Goal: Task Accomplishment & Management: Complete application form

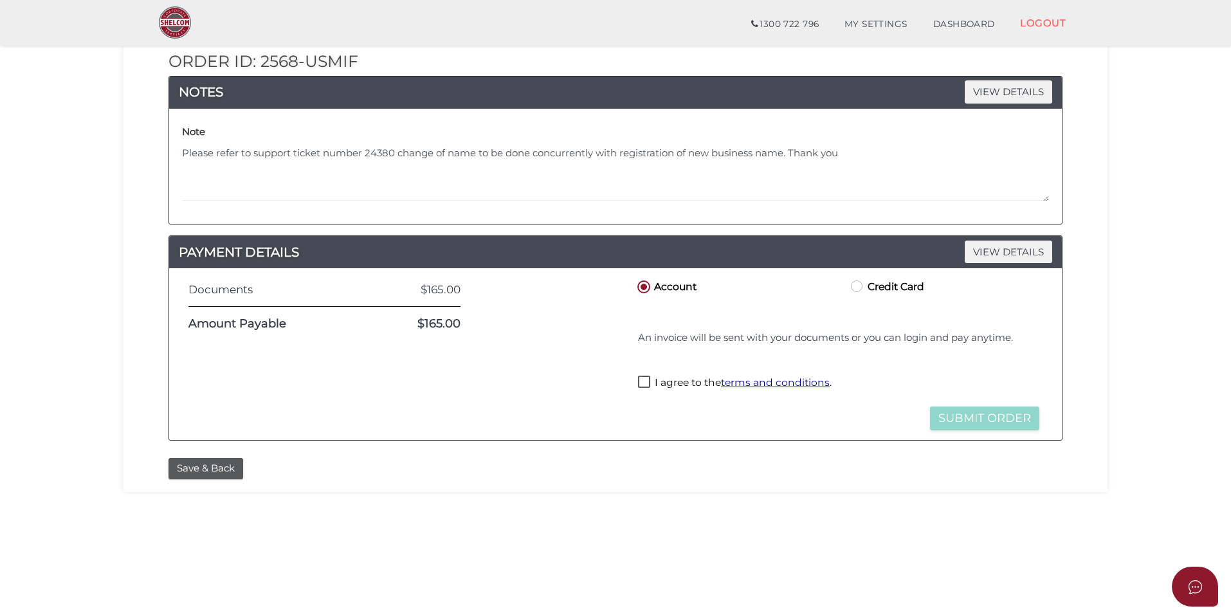
scroll to position [193, 0]
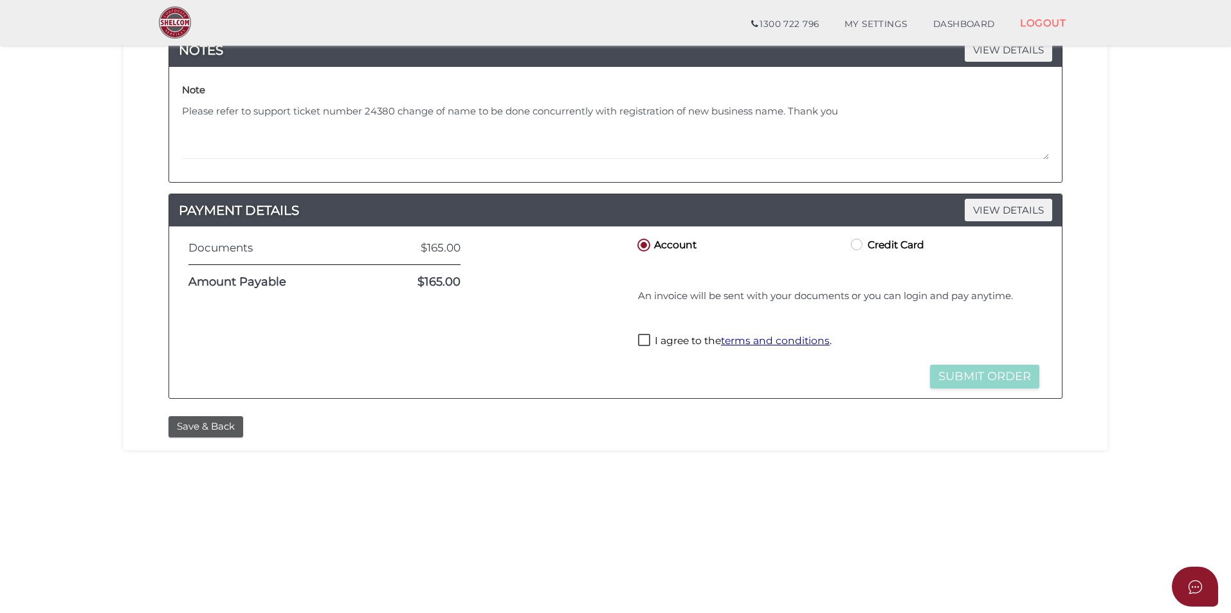
click at [645, 337] on label "I agree to the terms and conditions ." at bounding box center [735, 342] width 194 height 16
checkbox input "true"
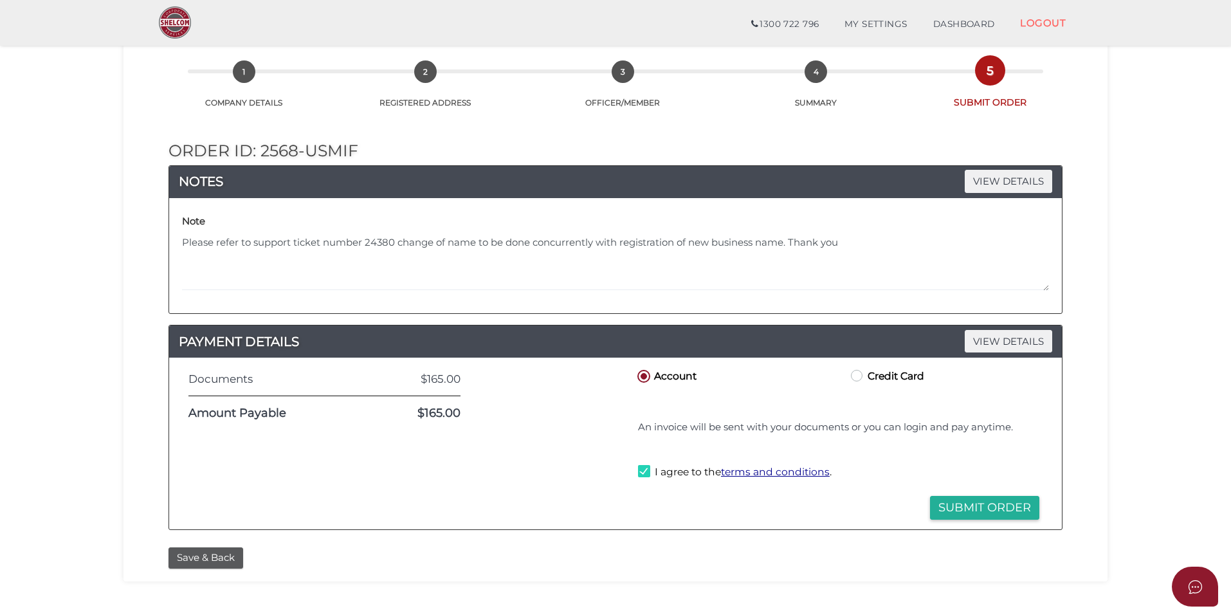
scroll to position [270, 0]
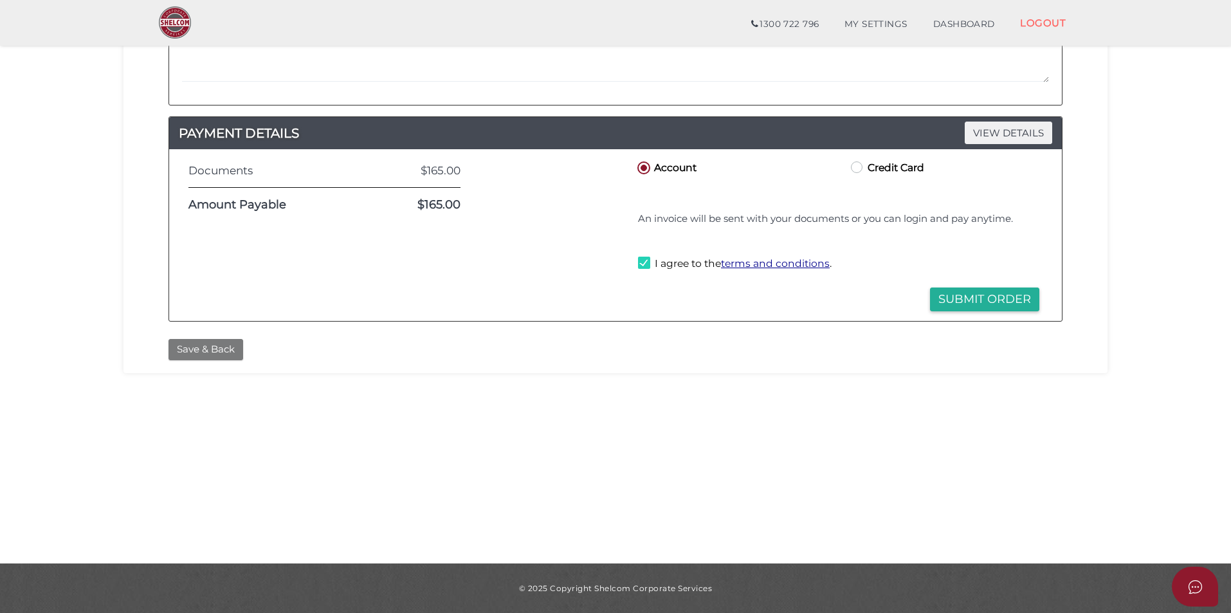
click at [203, 350] on button "Save & Back" at bounding box center [205, 349] width 75 height 21
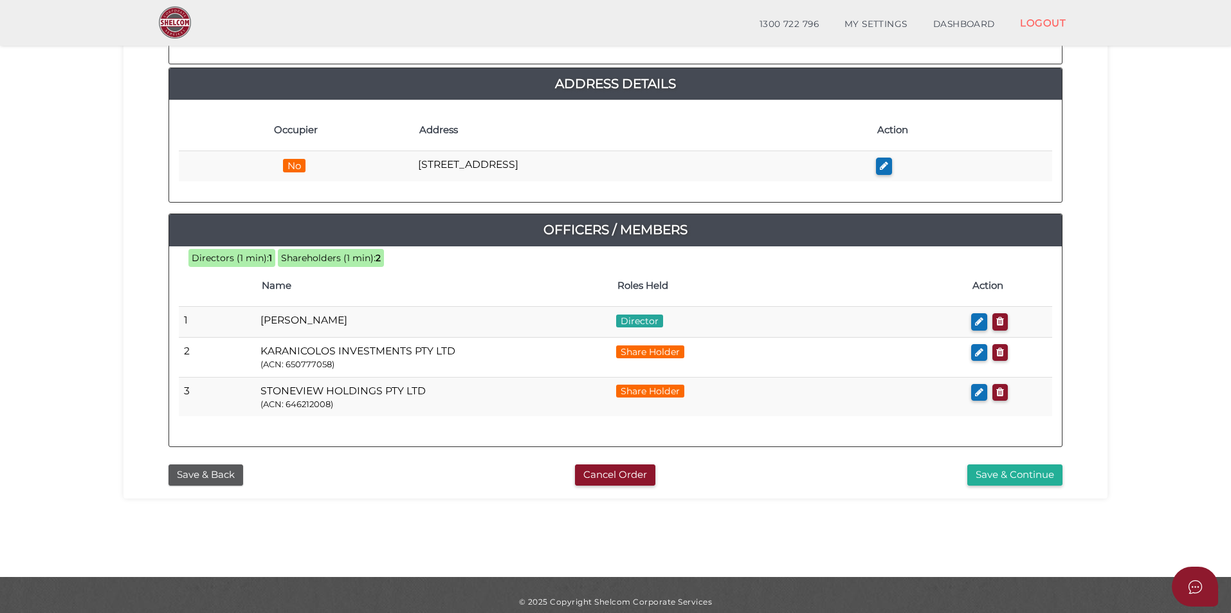
scroll to position [257, 0]
click at [213, 471] on button "Save & Back" at bounding box center [205, 474] width 75 height 21
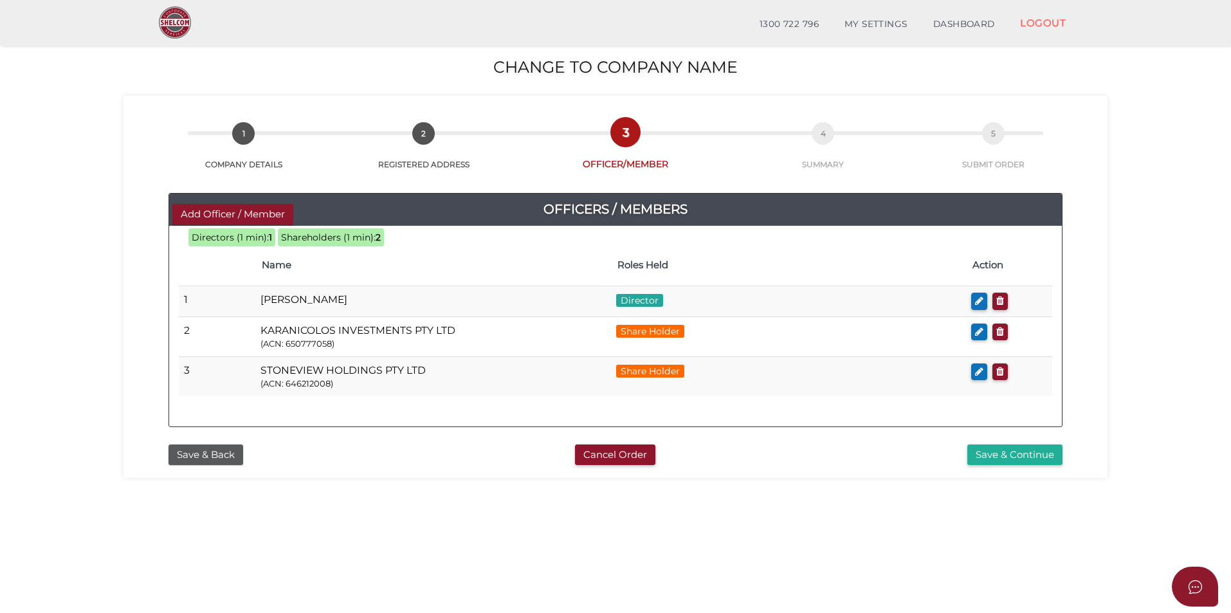
scroll to position [193, 0]
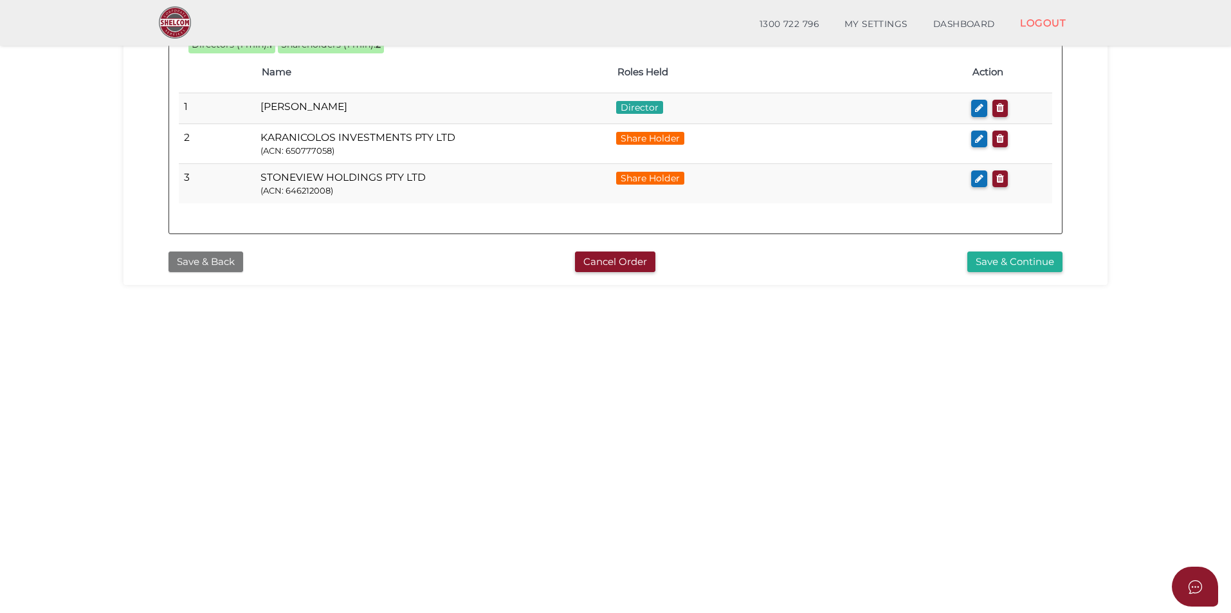
click at [196, 264] on button "Save & Back" at bounding box center [205, 261] width 75 height 21
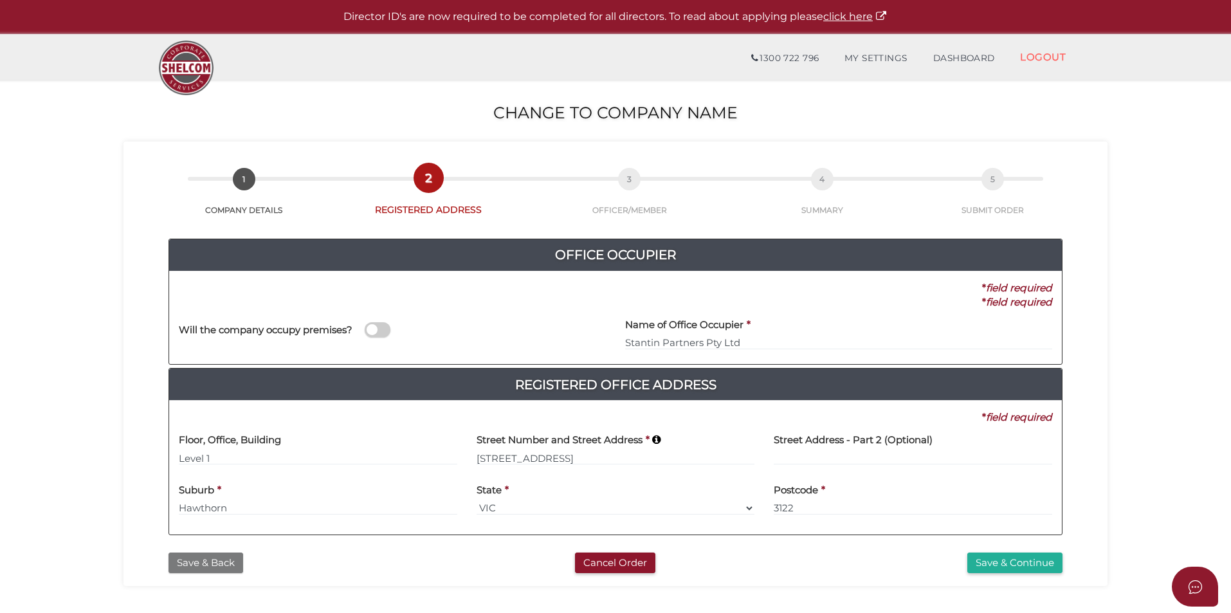
click at [183, 565] on button "Save & Back" at bounding box center [205, 562] width 75 height 21
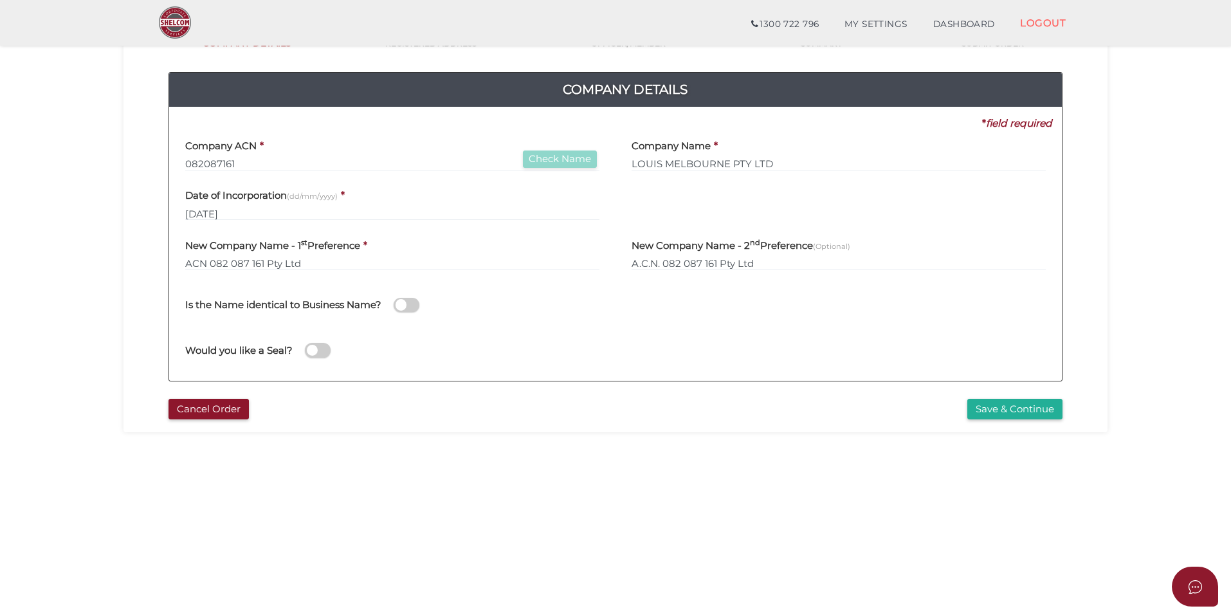
scroll to position [129, 0]
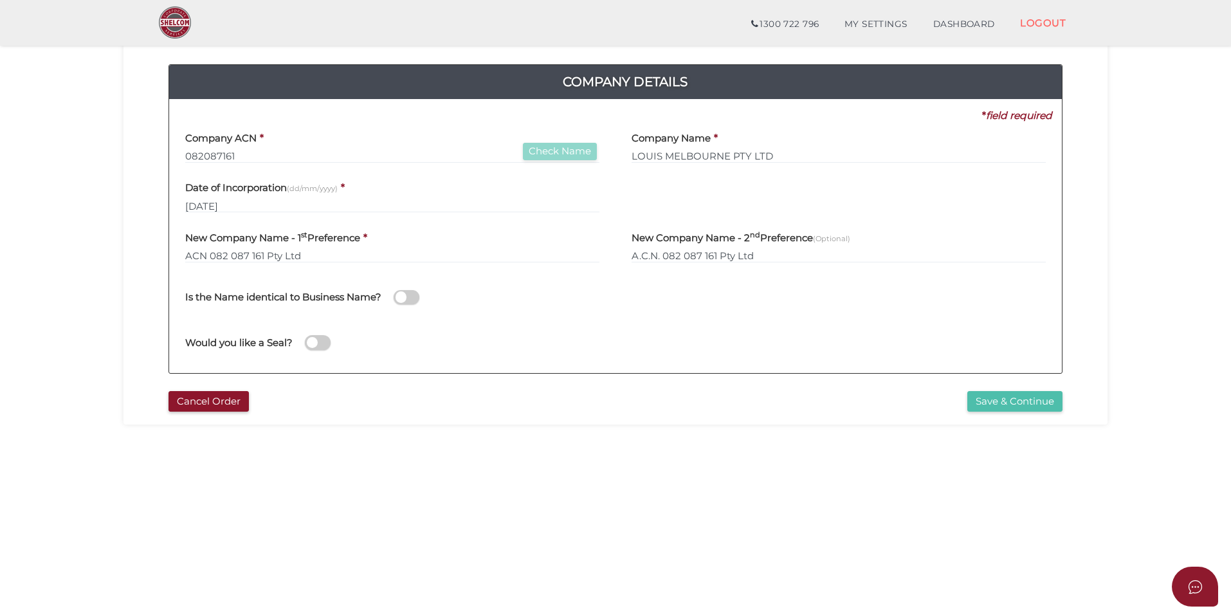
click at [1010, 401] on button "Save & Continue" at bounding box center [1014, 401] width 95 height 21
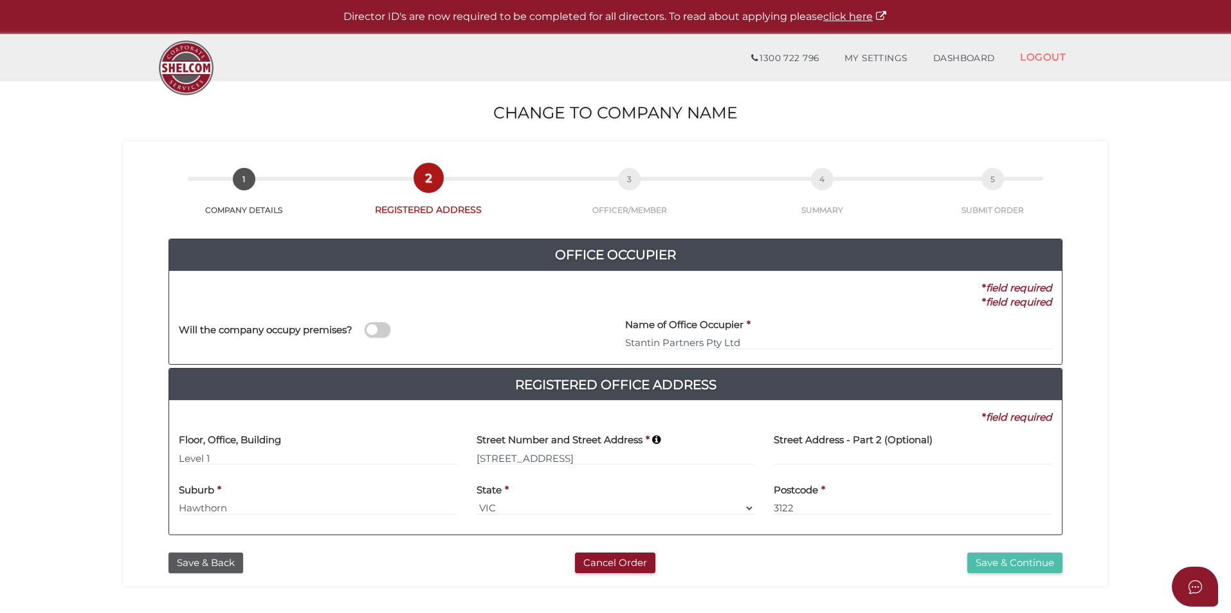
click at [1018, 566] on button "Save & Continue" at bounding box center [1014, 562] width 95 height 21
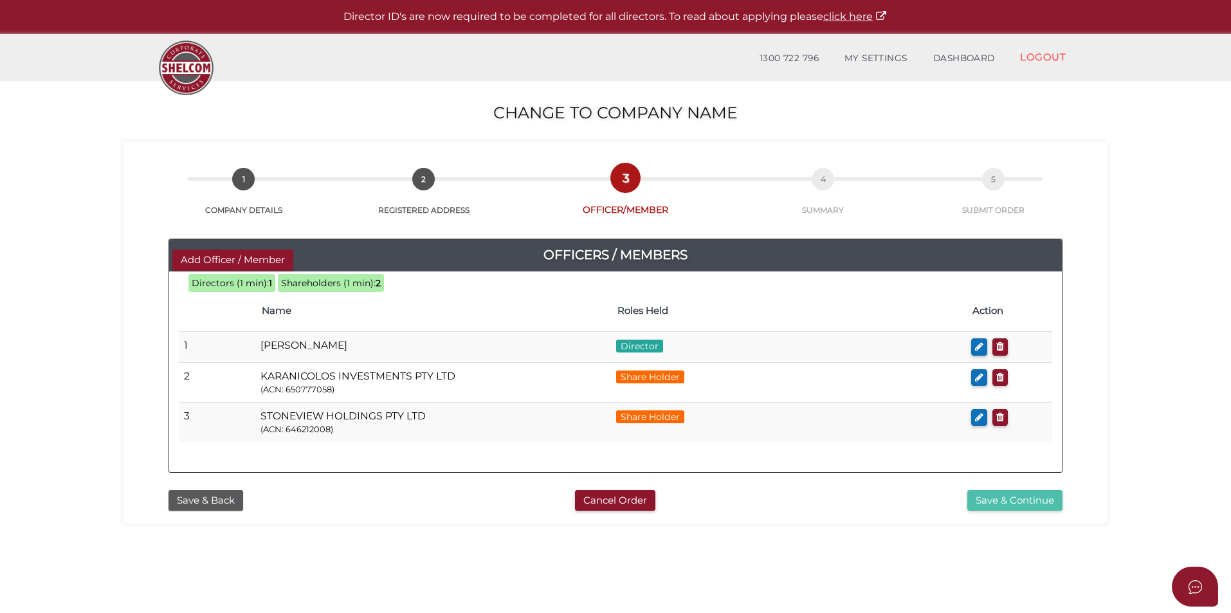
click at [1006, 502] on button "Save & Continue" at bounding box center [1014, 500] width 95 height 21
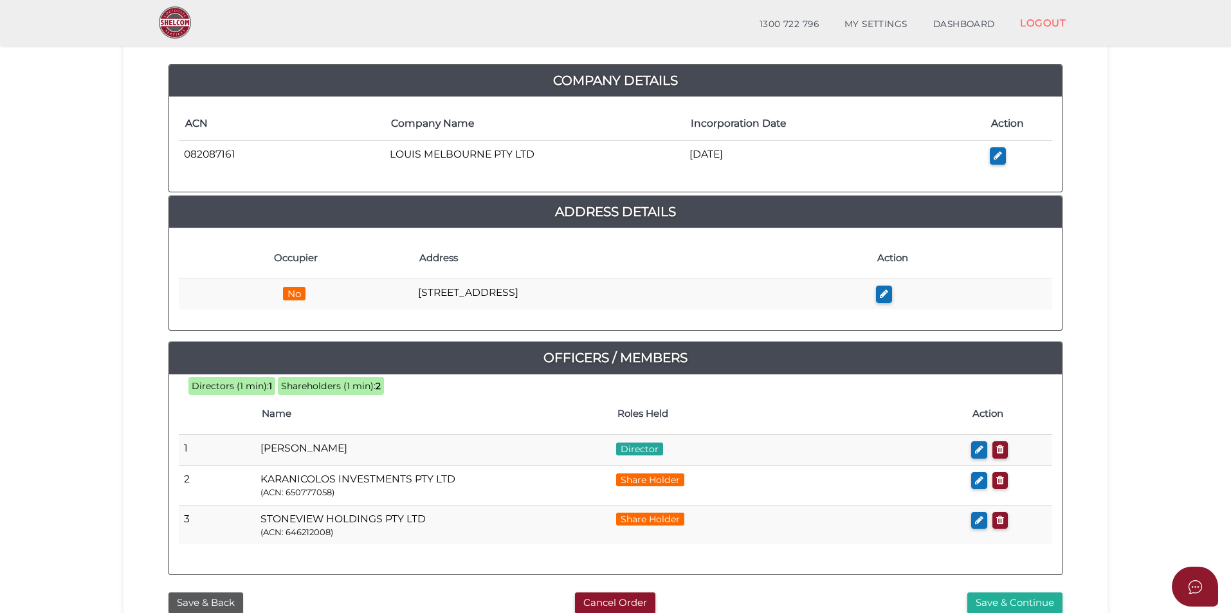
scroll to position [193, 0]
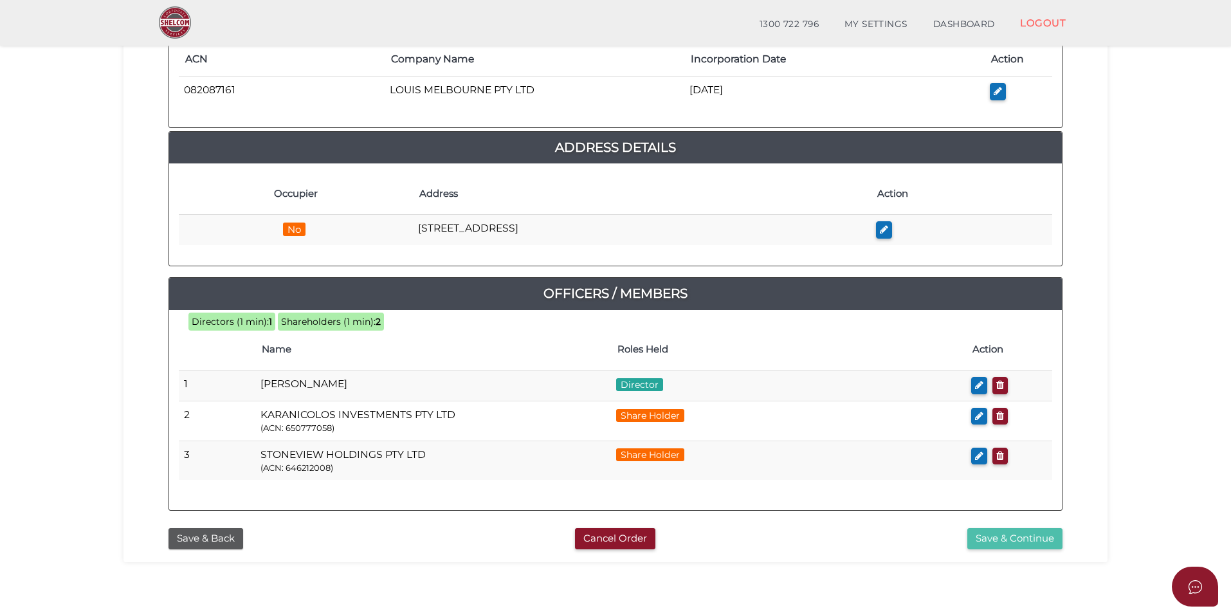
click at [1011, 539] on button "Save & Continue" at bounding box center [1014, 538] width 95 height 21
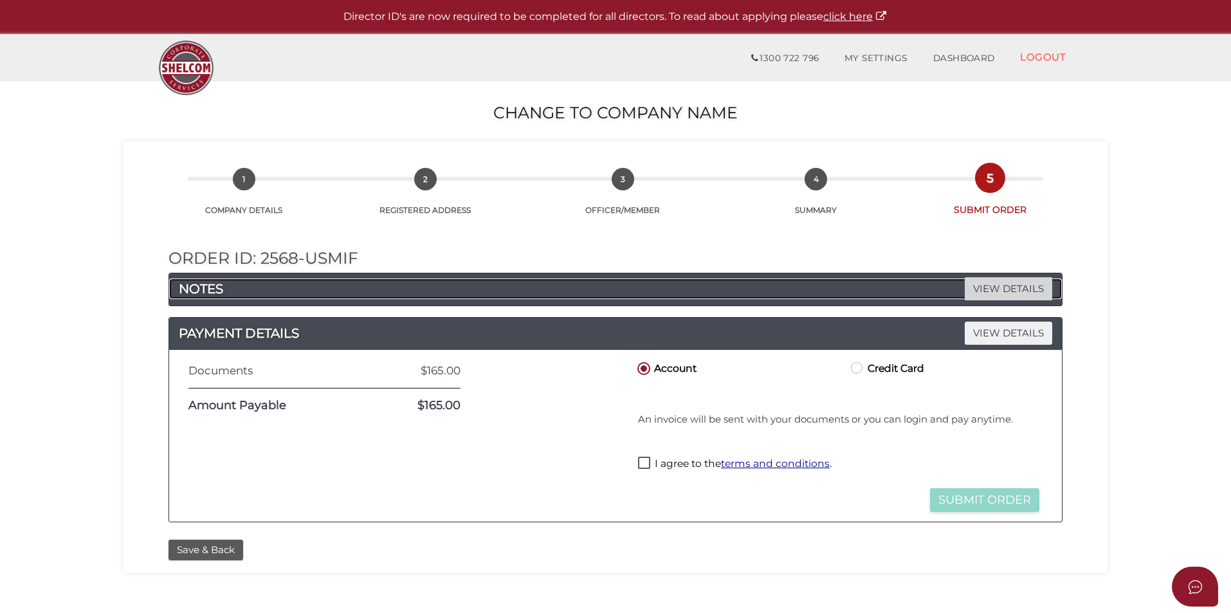
click at [997, 292] on span "VIEW DETAILS" at bounding box center [1008, 288] width 87 height 23
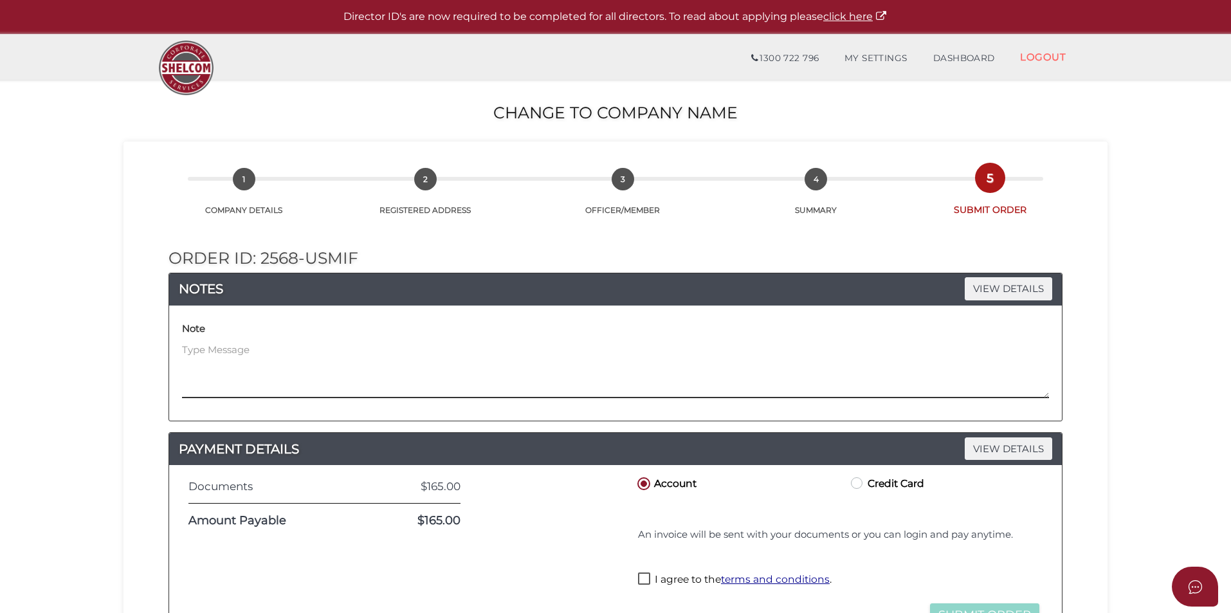
click at [255, 376] on textarea at bounding box center [615, 370] width 867 height 55
paste textarea "Please refer to support ticket number 24380 change of name to be done concurren…"
click at [947, 369] on textarea "Please refer to support ticket number 24380 change of name to be done concurren…" at bounding box center [615, 370] width 867 height 55
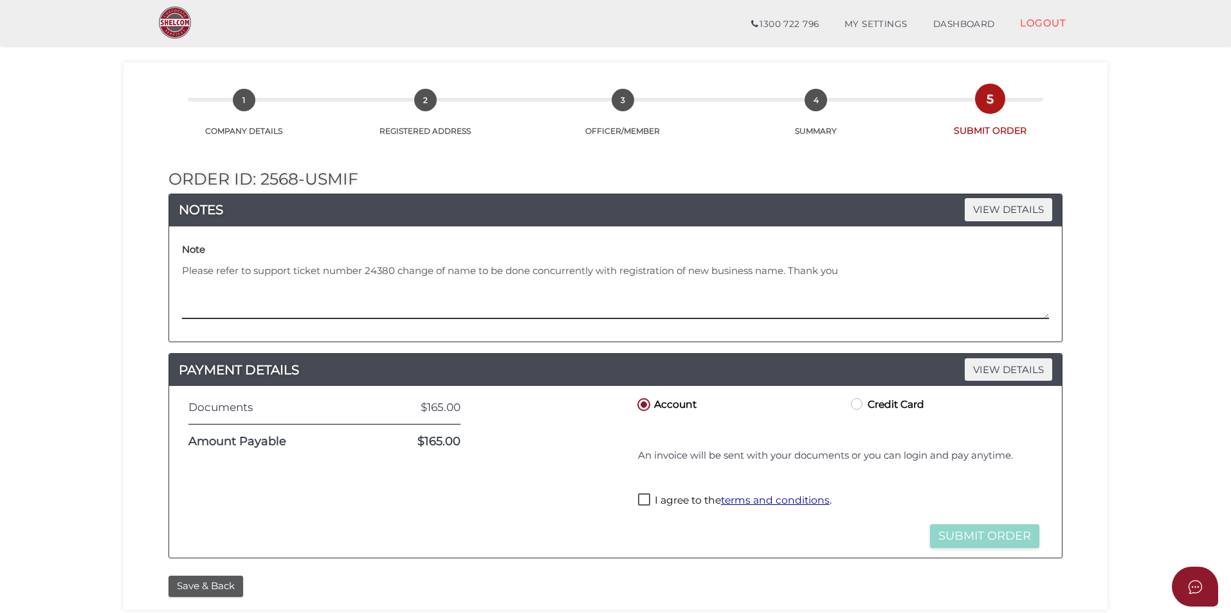
scroll to position [64, 0]
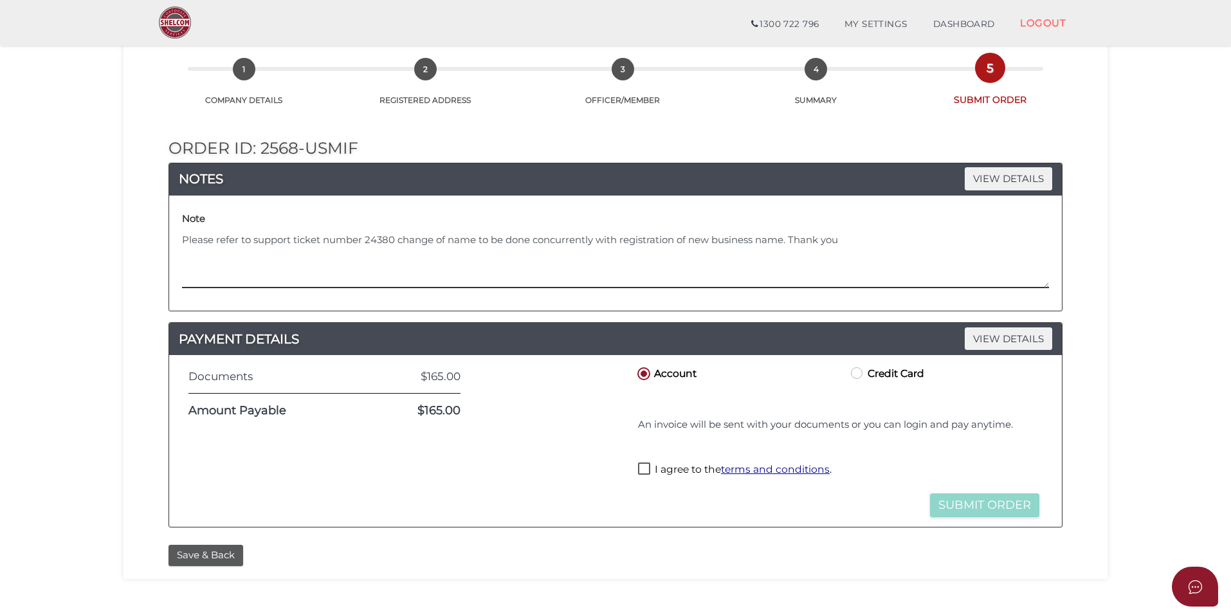
type textarea "Please refer to support ticket number 24380 change of name to be done concurren…"
click at [861, 375] on label "Credit Card" at bounding box center [886, 373] width 76 height 16
radio input "true"
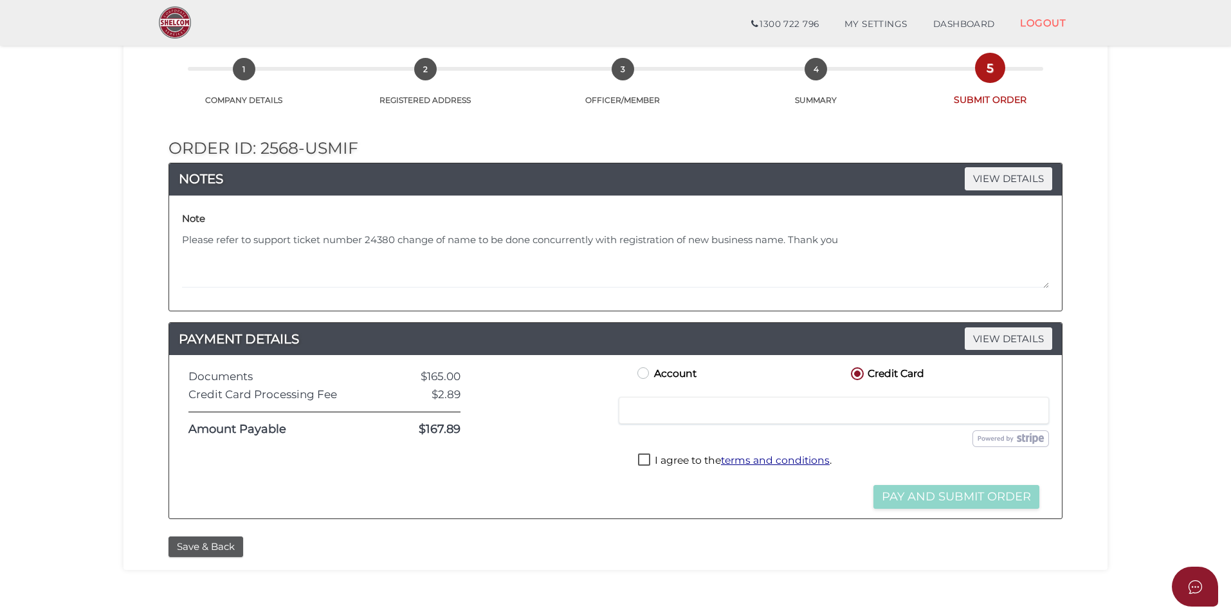
click at [644, 461] on label "I agree to the terms and conditions ." at bounding box center [735, 461] width 194 height 16
checkbox input "true"
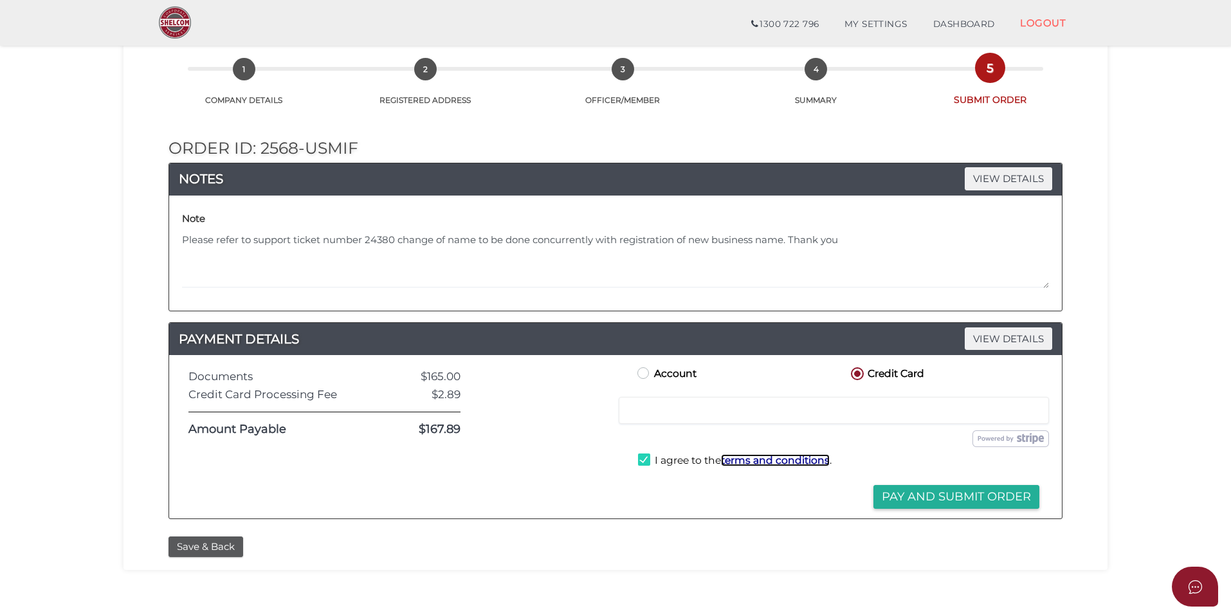
click at [779, 462] on u "terms and conditions" at bounding box center [775, 460] width 109 height 12
click at [950, 498] on button "Pay and Submit Order" at bounding box center [956, 497] width 166 height 24
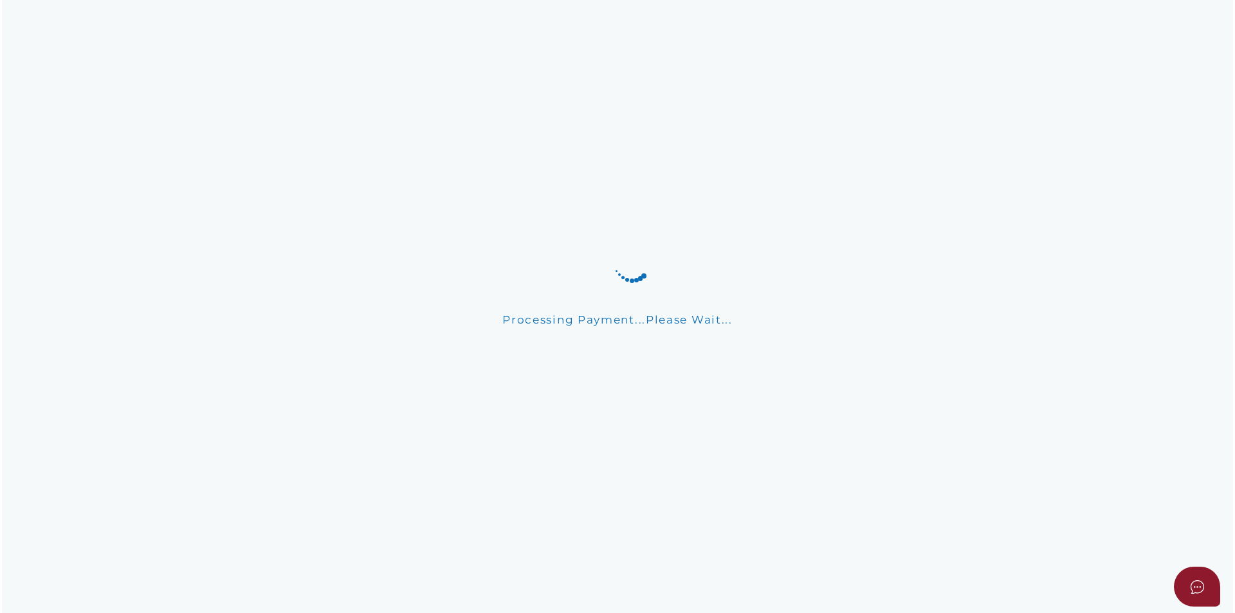
scroll to position [0, 0]
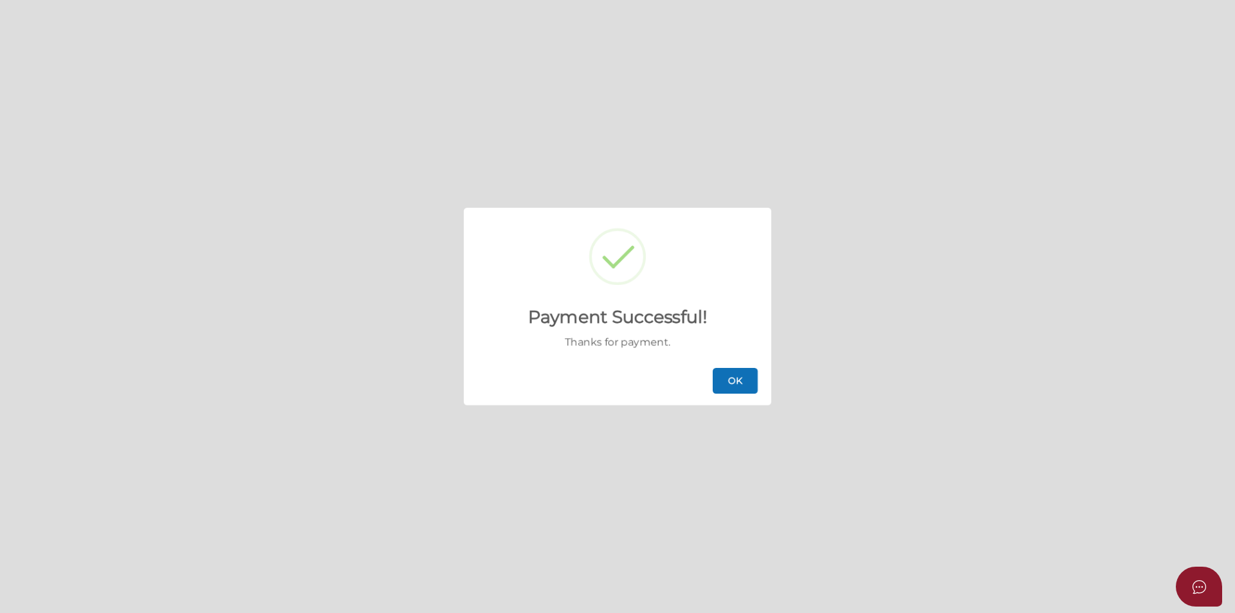
click at [738, 383] on button "OK" at bounding box center [734, 381] width 45 height 26
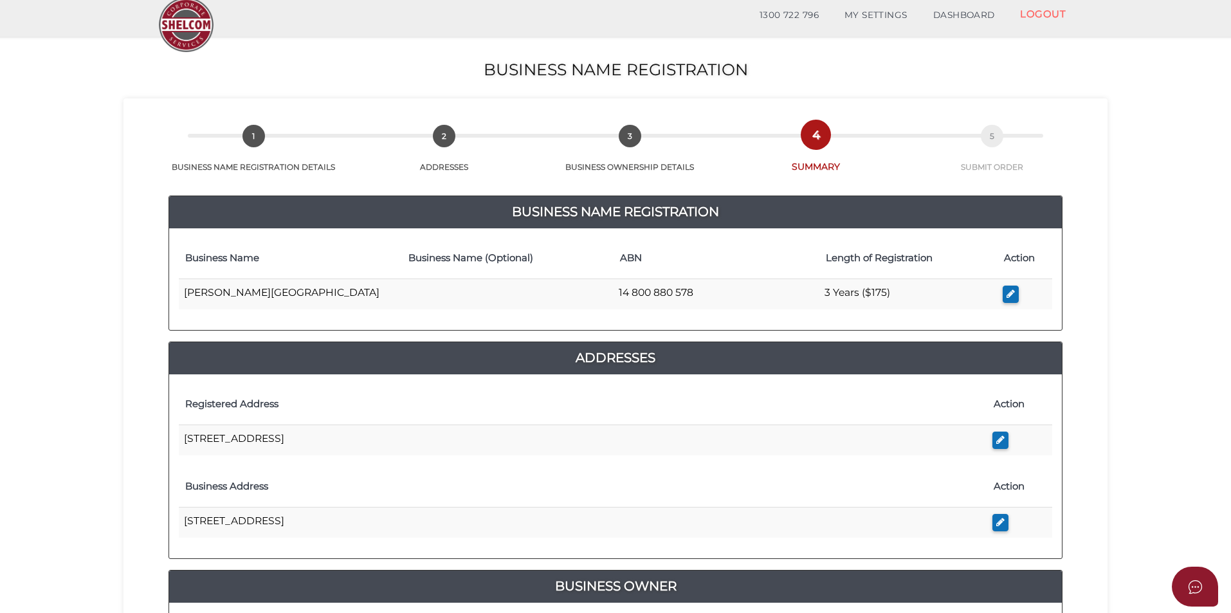
scroll to position [129, 0]
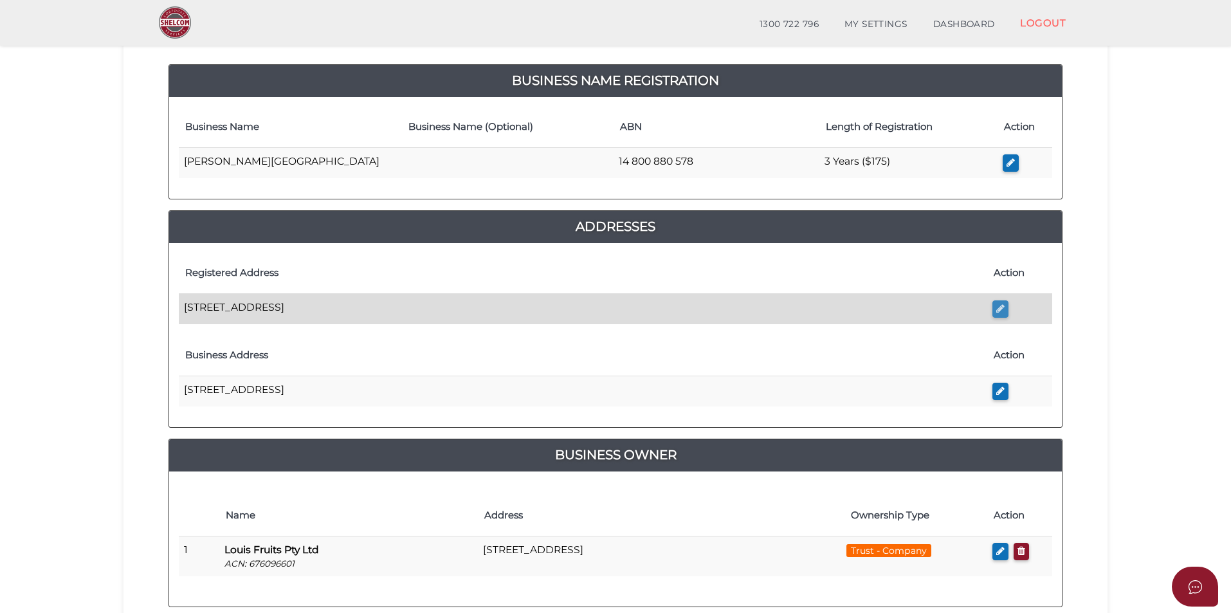
click at [1004, 307] on icon "button" at bounding box center [1000, 309] width 8 height 10
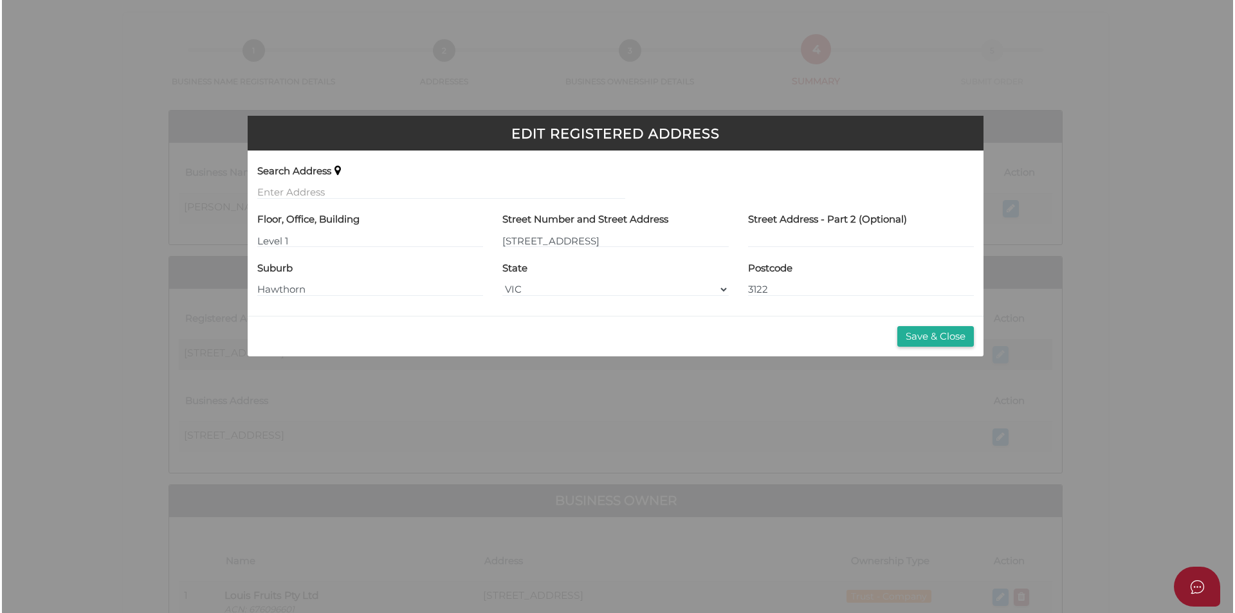
scroll to position [0, 0]
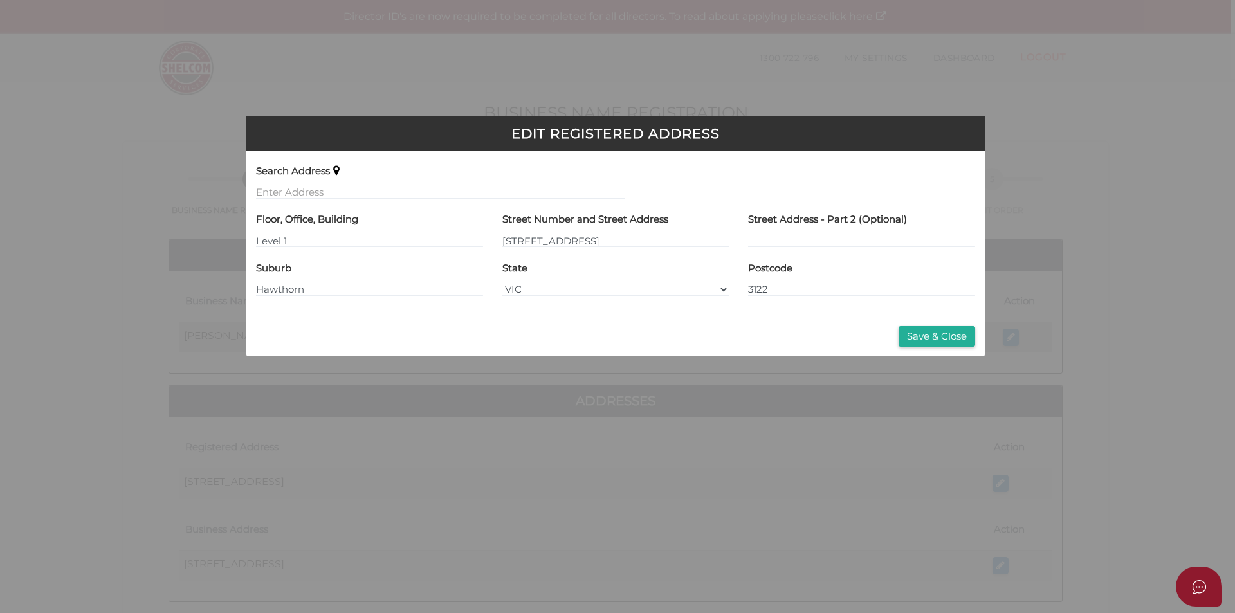
drag, startPoint x: 921, startPoint y: 339, endPoint x: 885, endPoint y: 341, distance: 36.1
click at [921, 338] on button "Save & Close" at bounding box center [936, 336] width 77 height 21
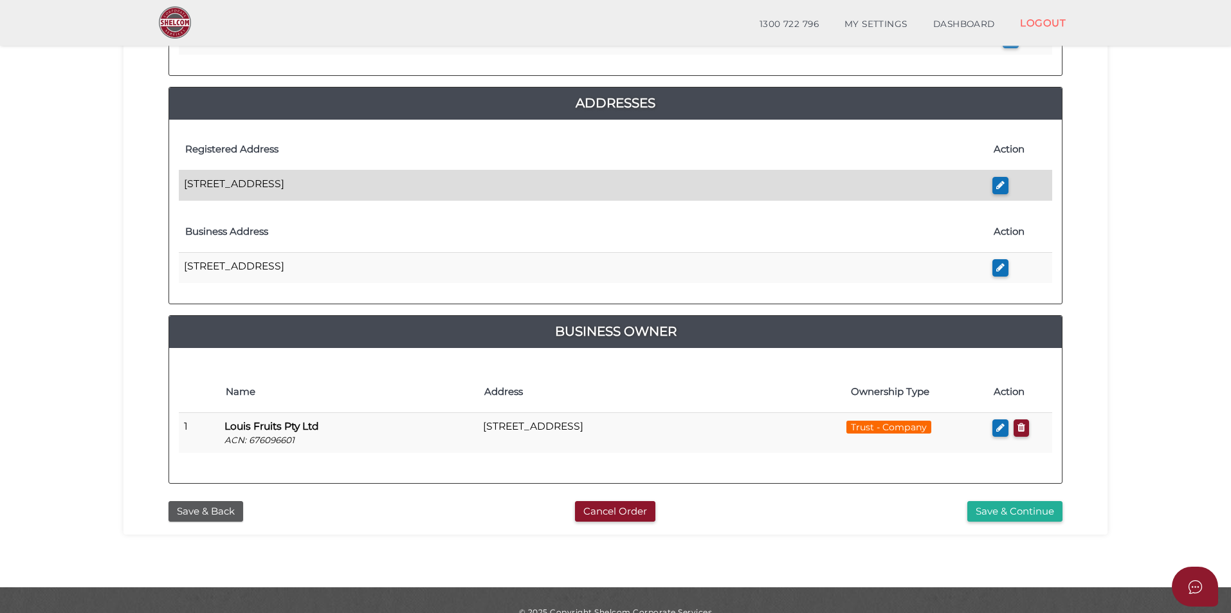
scroll to position [257, 0]
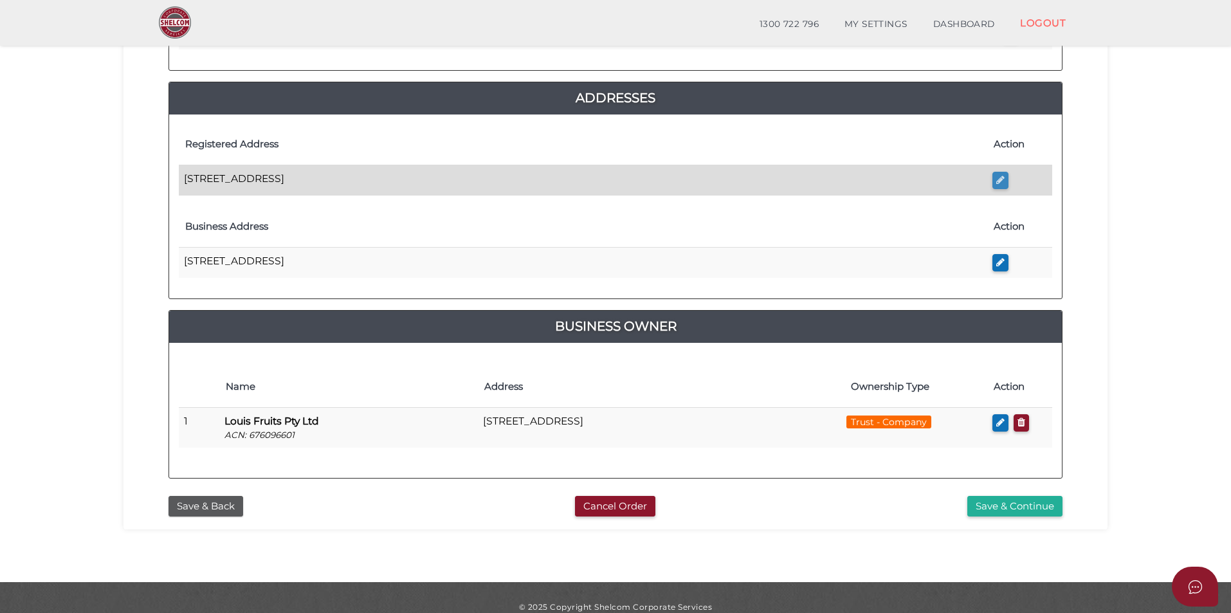
click at [1001, 180] on icon "button" at bounding box center [1000, 180] width 8 height 10
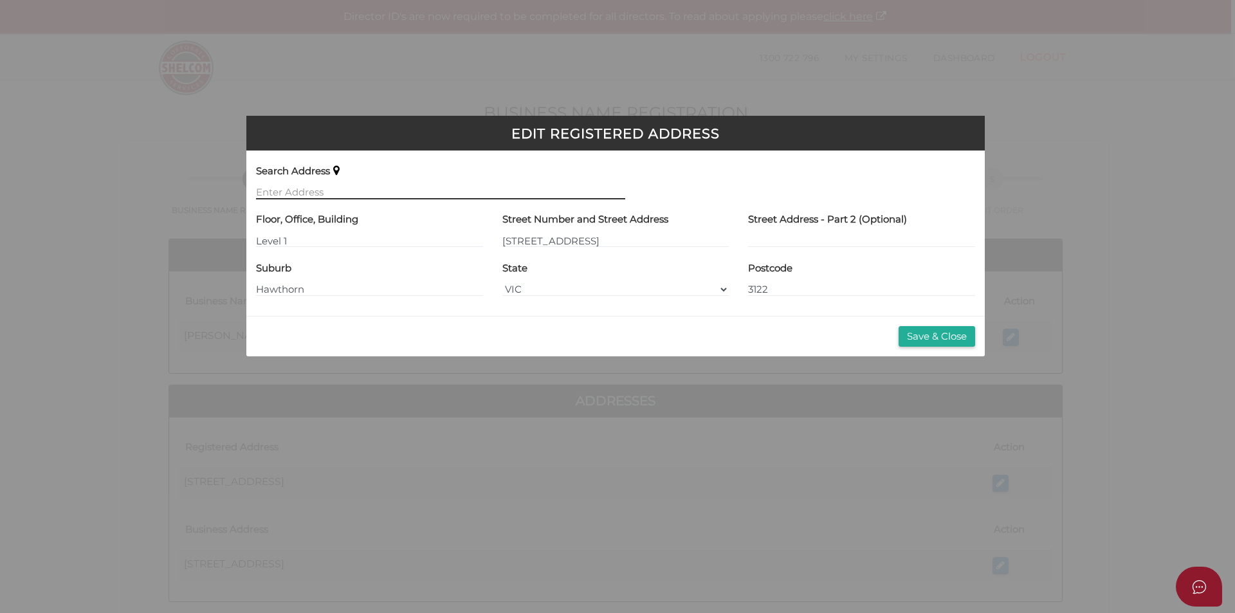
click at [345, 186] on input "text" at bounding box center [440, 192] width 369 height 14
drag, startPoint x: 936, startPoint y: 334, endPoint x: 918, endPoint y: 334, distance: 17.4
click at [936, 333] on button "Save & Close" at bounding box center [936, 336] width 77 height 21
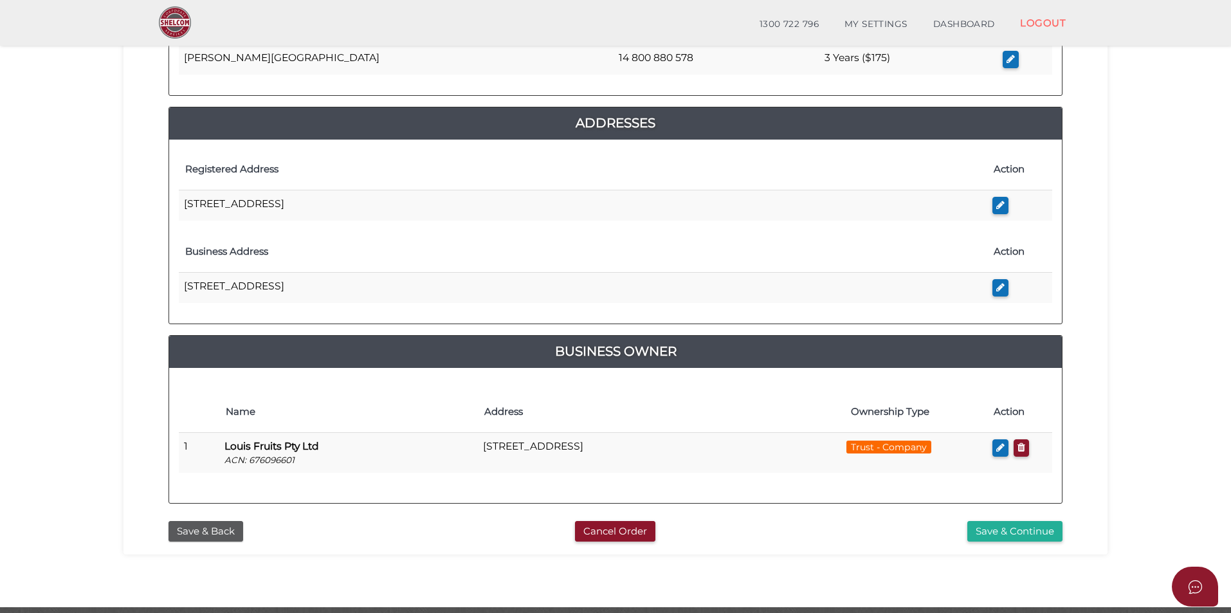
scroll to position [276, 0]
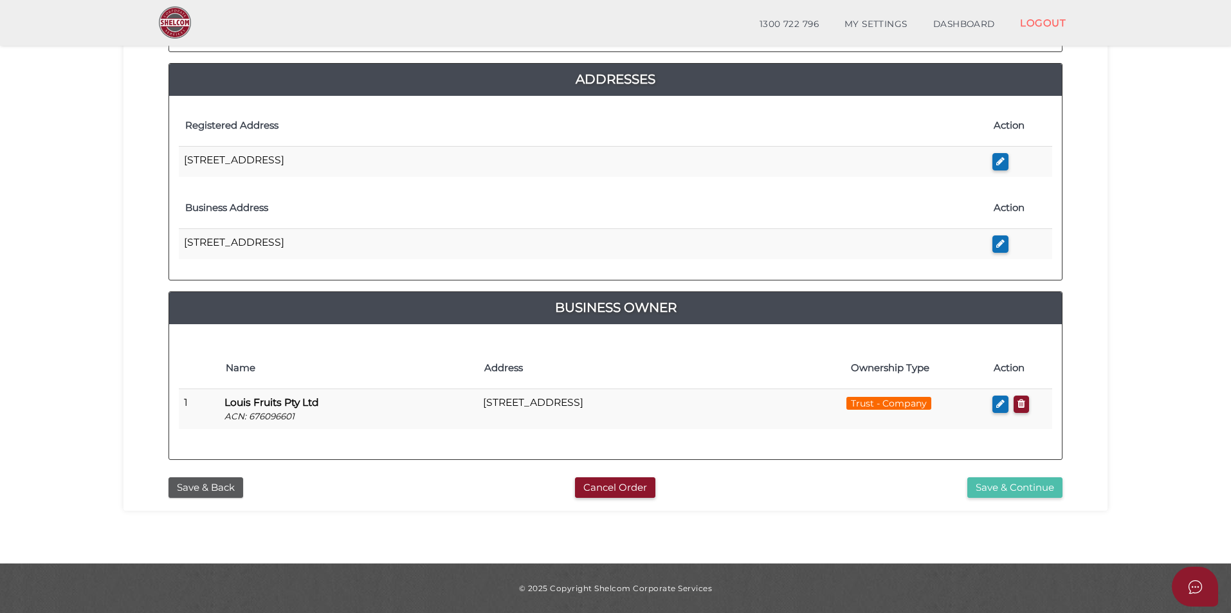
click at [1014, 487] on button "Save & Continue" at bounding box center [1014, 487] width 95 height 21
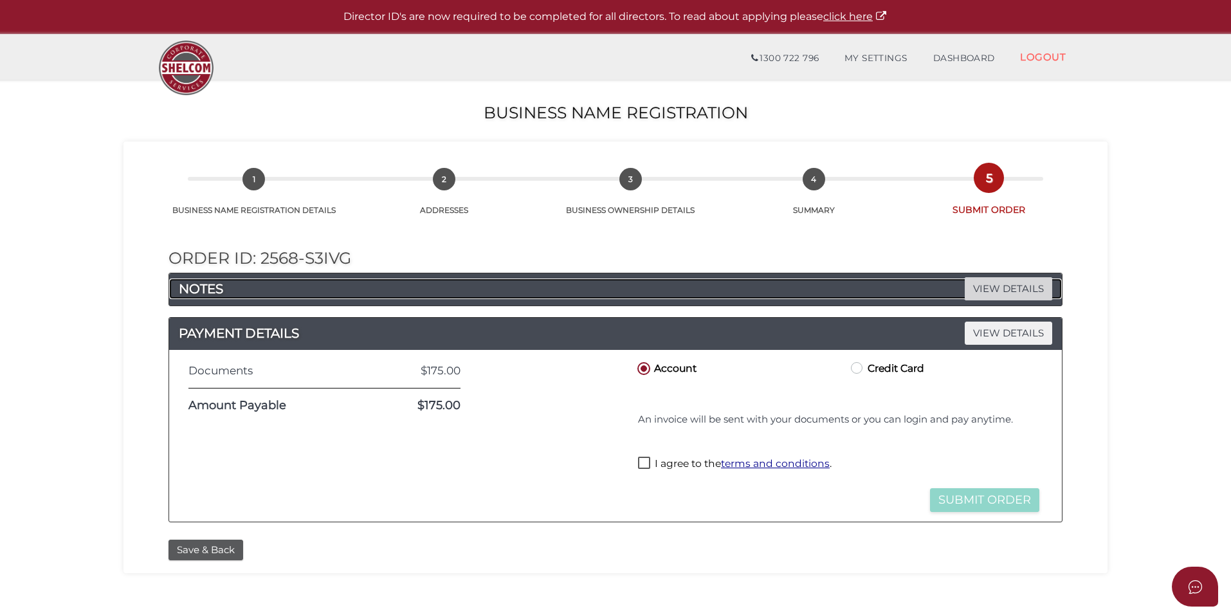
click at [1001, 291] on span "VIEW DETAILS" at bounding box center [1008, 288] width 87 height 23
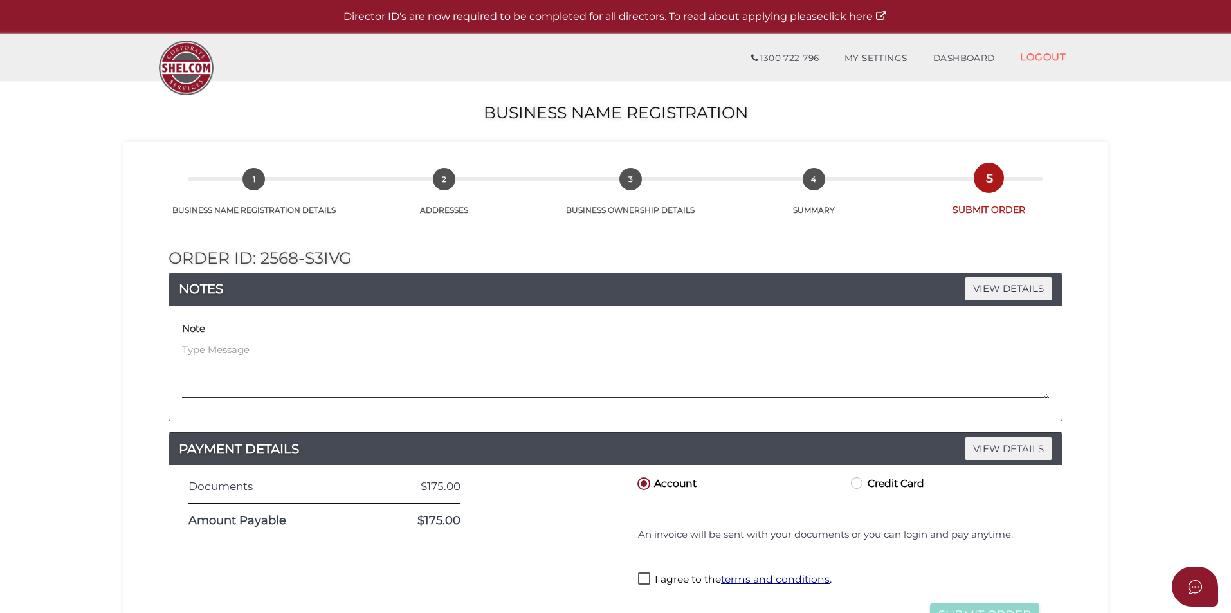
click at [211, 383] on textarea at bounding box center [615, 370] width 867 height 55
paste textarea "Please refer to support ticket number 24380 change of name to be done concurren…"
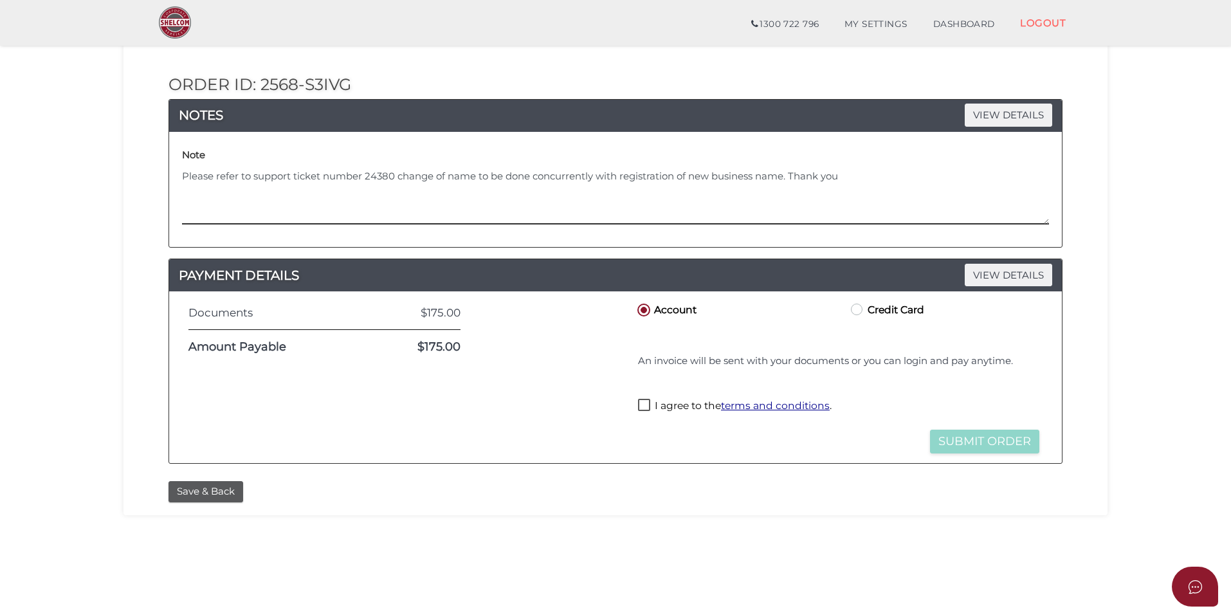
scroll to position [129, 0]
type textarea "Please refer to support ticket number 24380 change of name to be done concurren…"
click at [878, 304] on label "Credit Card" at bounding box center [886, 308] width 76 height 16
radio input "true"
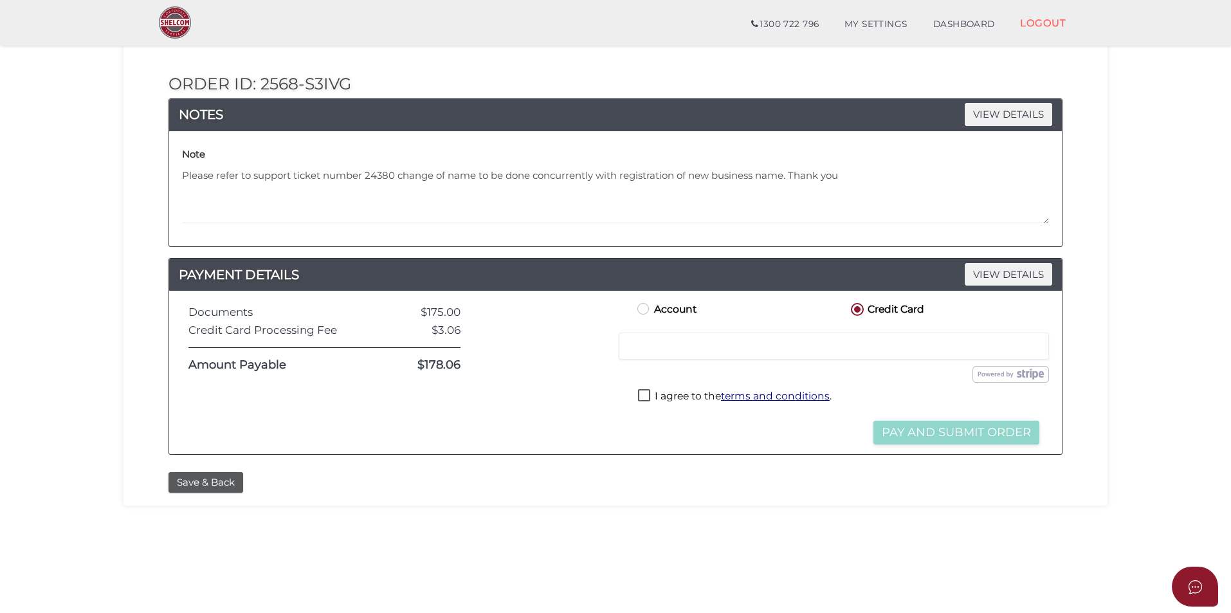
click at [642, 394] on label "I agree to the terms and conditions ." at bounding box center [735, 397] width 194 height 16
checkbox input "true"
click at [920, 385] on div "Submit Order and Pay" at bounding box center [838, 374] width 446 height 23
click at [960, 434] on button "Pay and Submit Order" at bounding box center [956, 433] width 166 height 24
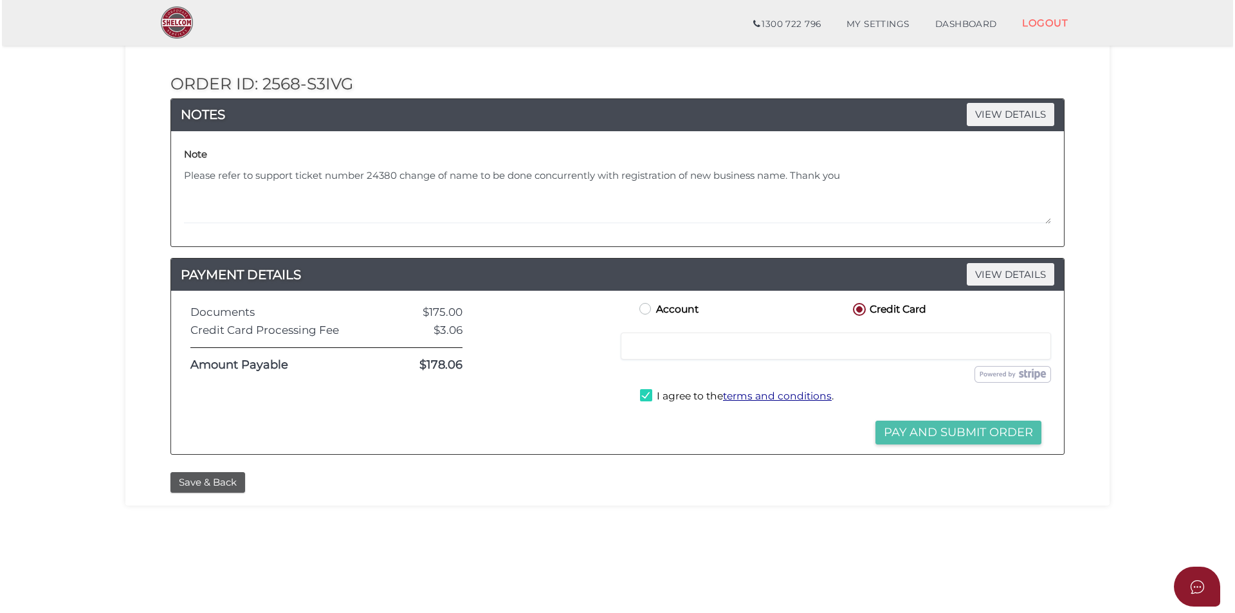
scroll to position [0, 0]
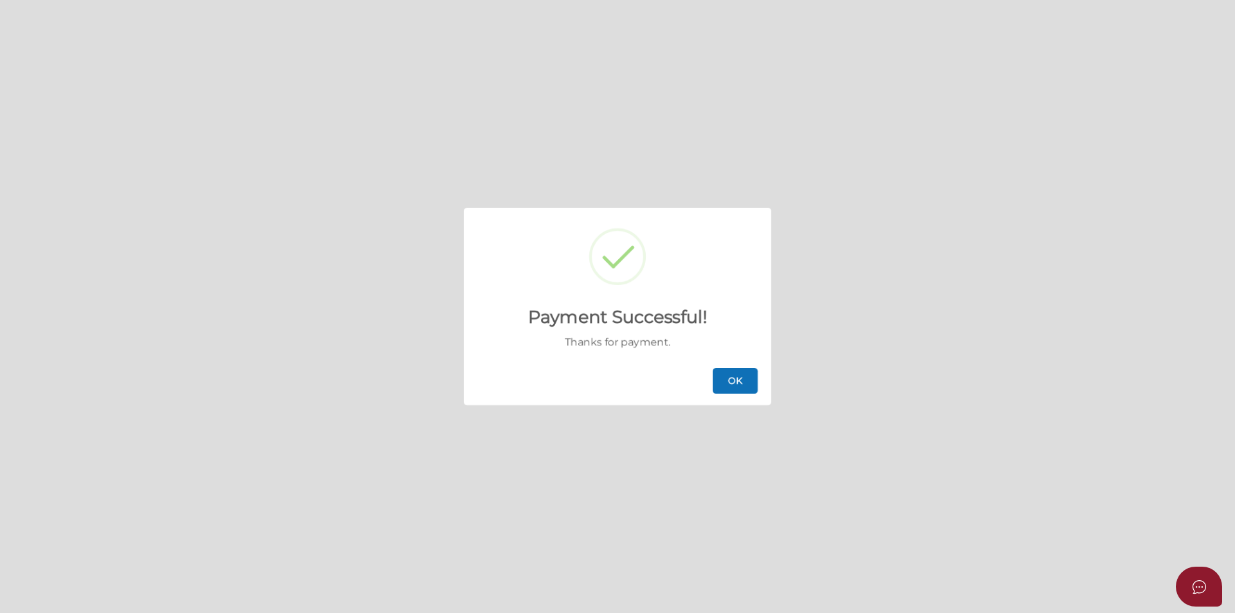
click at [736, 377] on button "OK" at bounding box center [734, 381] width 45 height 26
